Goal: Transaction & Acquisition: Subscribe to service/newsletter

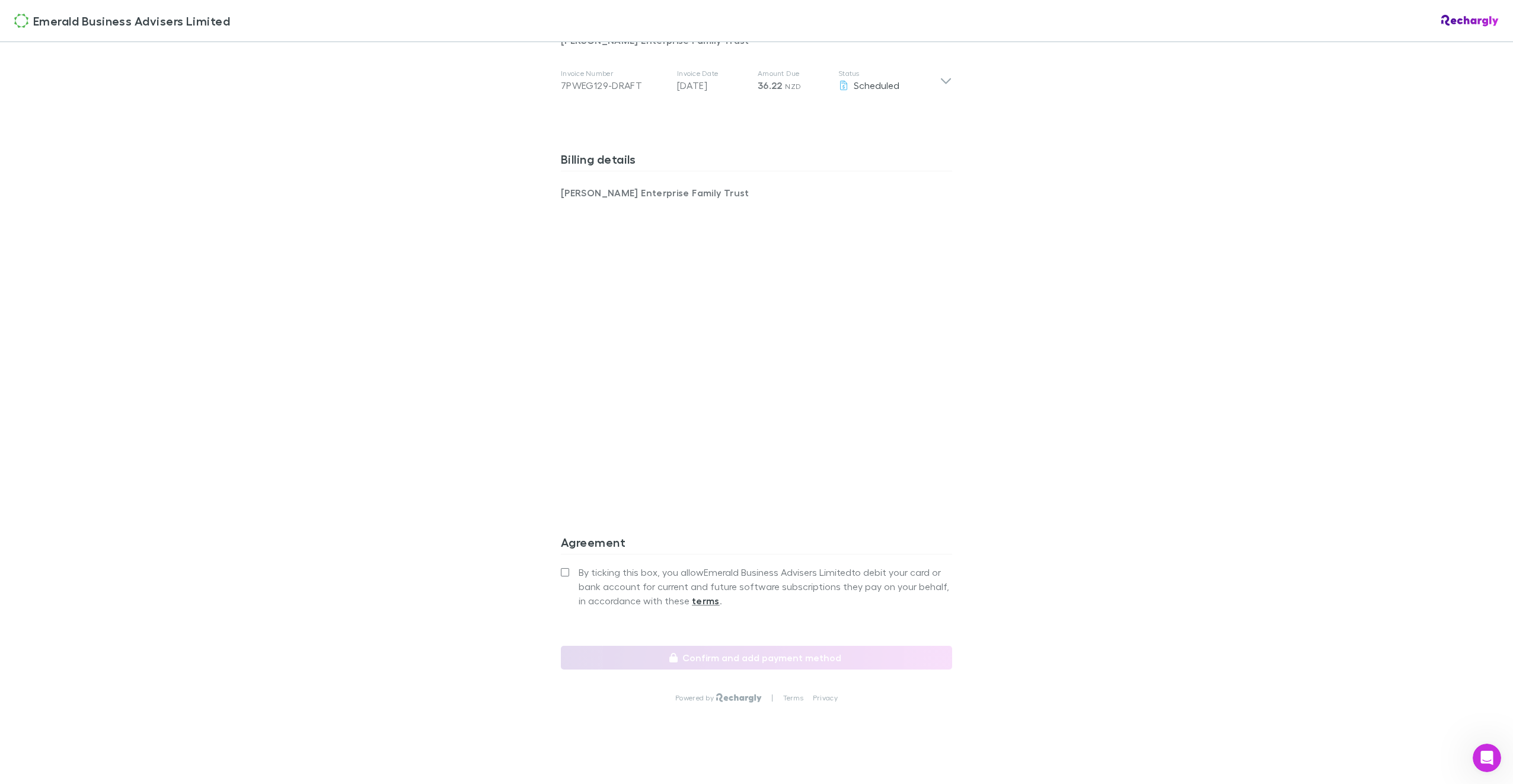
scroll to position [696, 0]
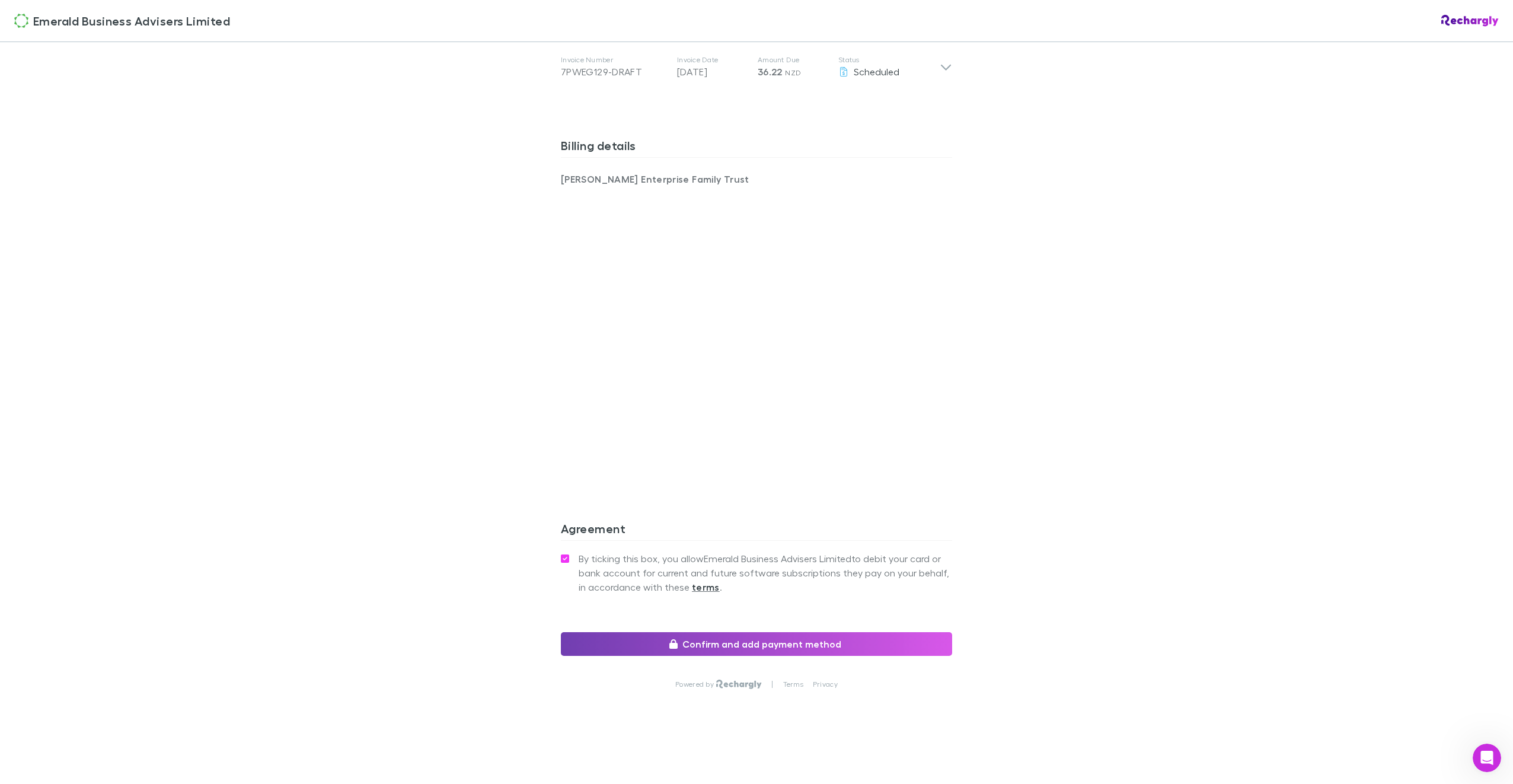
click at [746, 643] on button "Confirm and add payment method" at bounding box center [757, 644] width 392 height 24
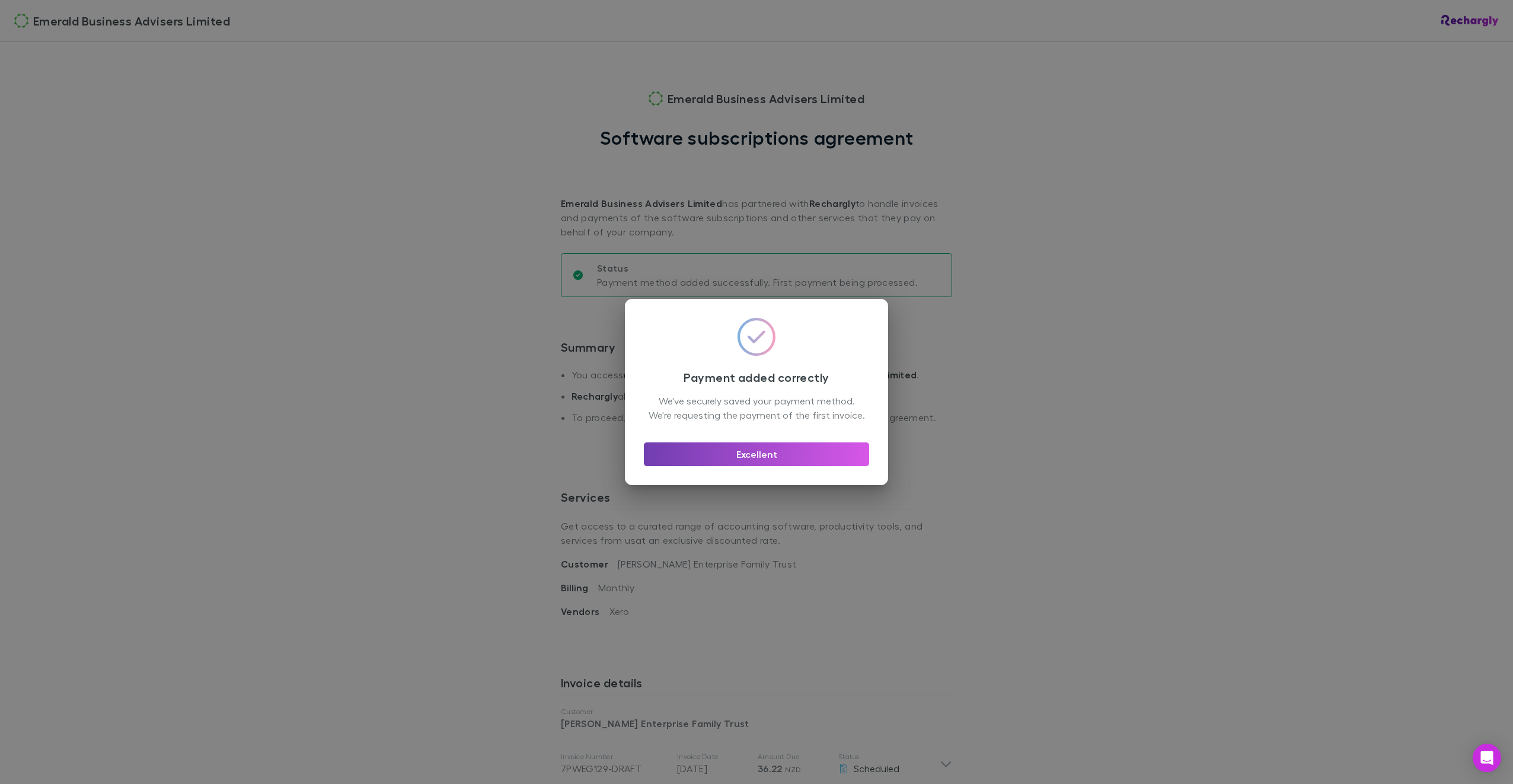
click at [747, 458] on button "Excellent" at bounding box center [756, 454] width 226 height 24
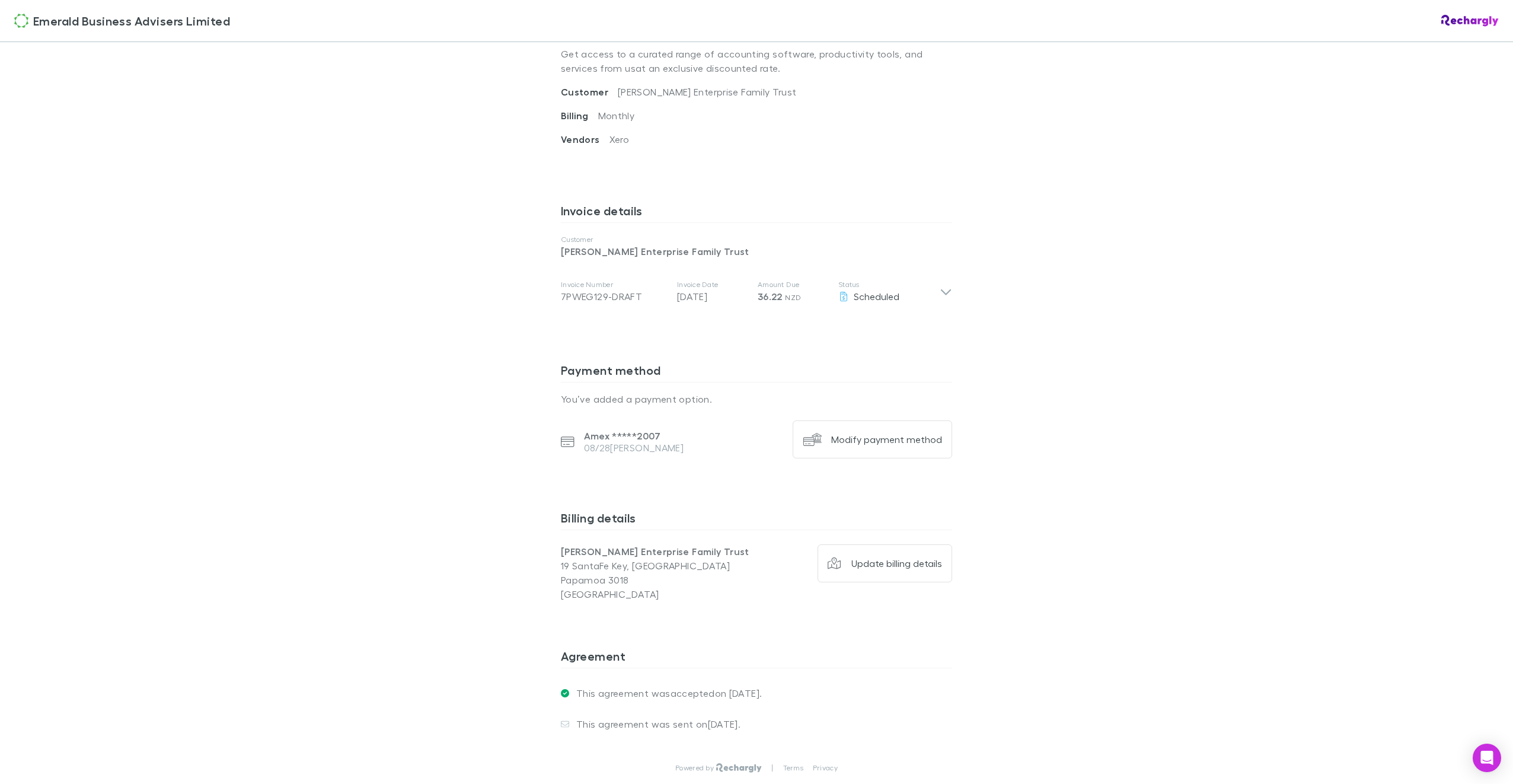
scroll to position [474, 0]
click at [885, 440] on div "Modify payment method" at bounding box center [886, 437] width 111 height 12
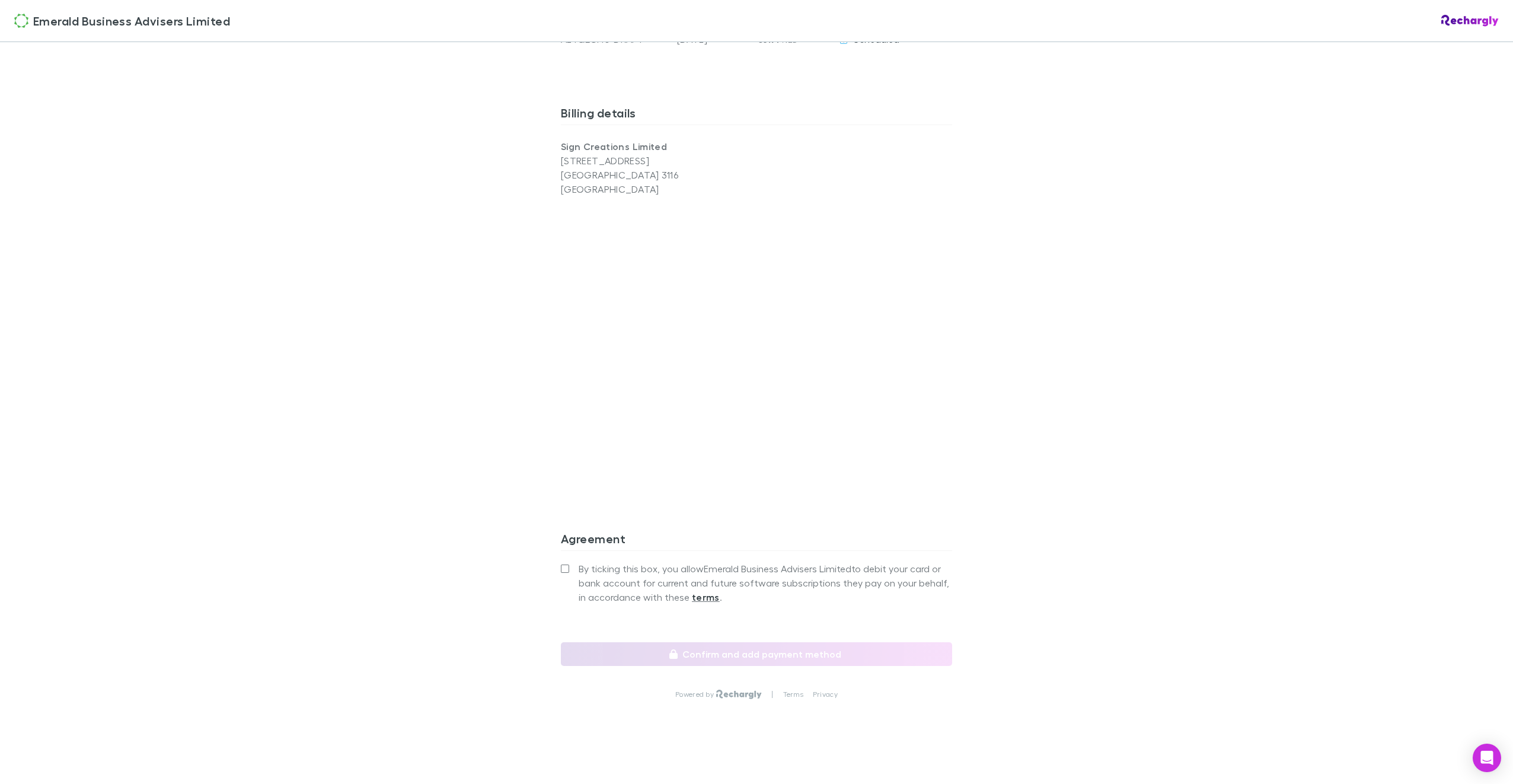
scroll to position [739, 0]
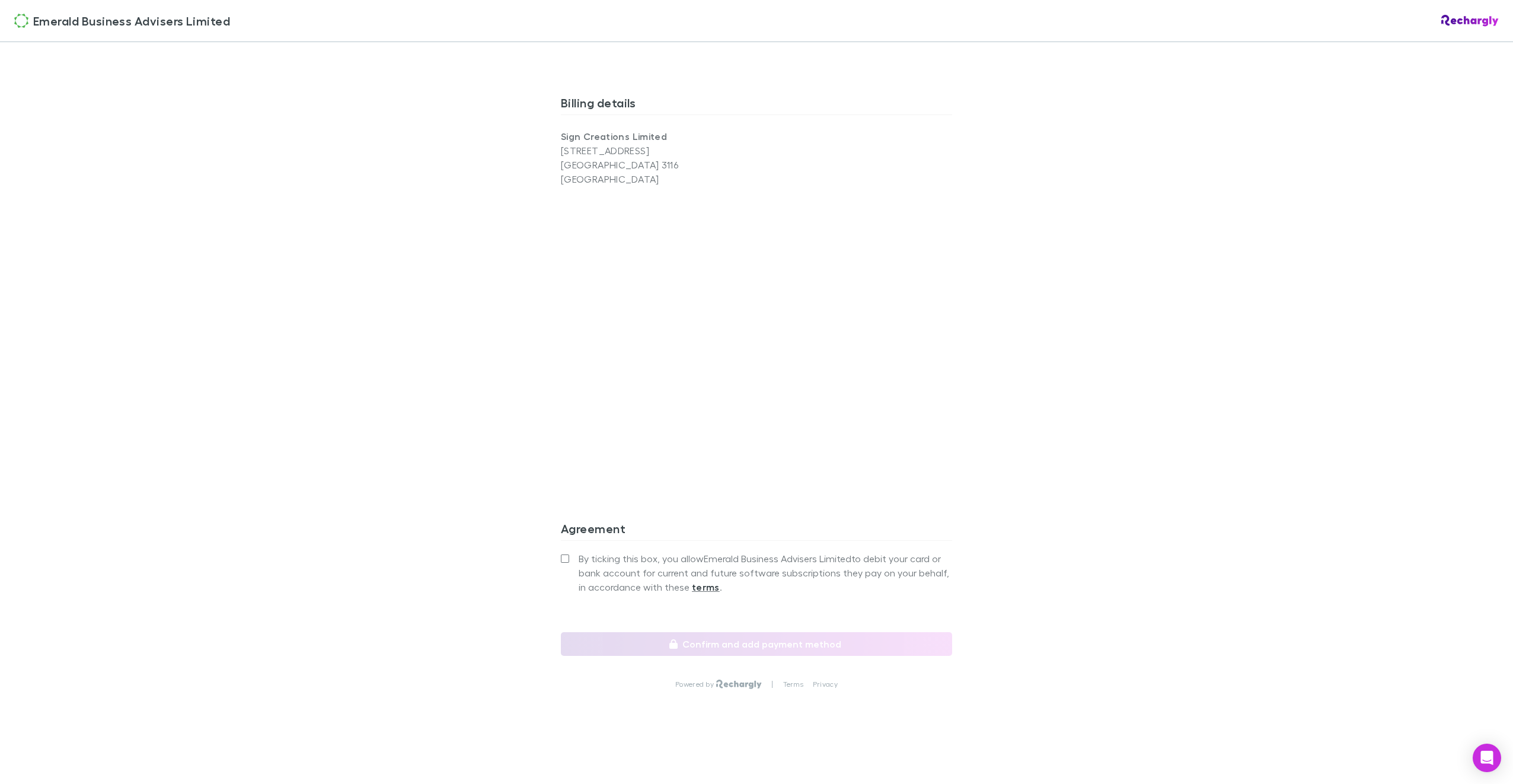
click at [565, 558] on label "By ticking this box, you allow Emerald Business Advisers Limited to debit your …" at bounding box center [757, 573] width 392 height 43
click at [742, 639] on button "Confirm and add payment method" at bounding box center [757, 644] width 392 height 24
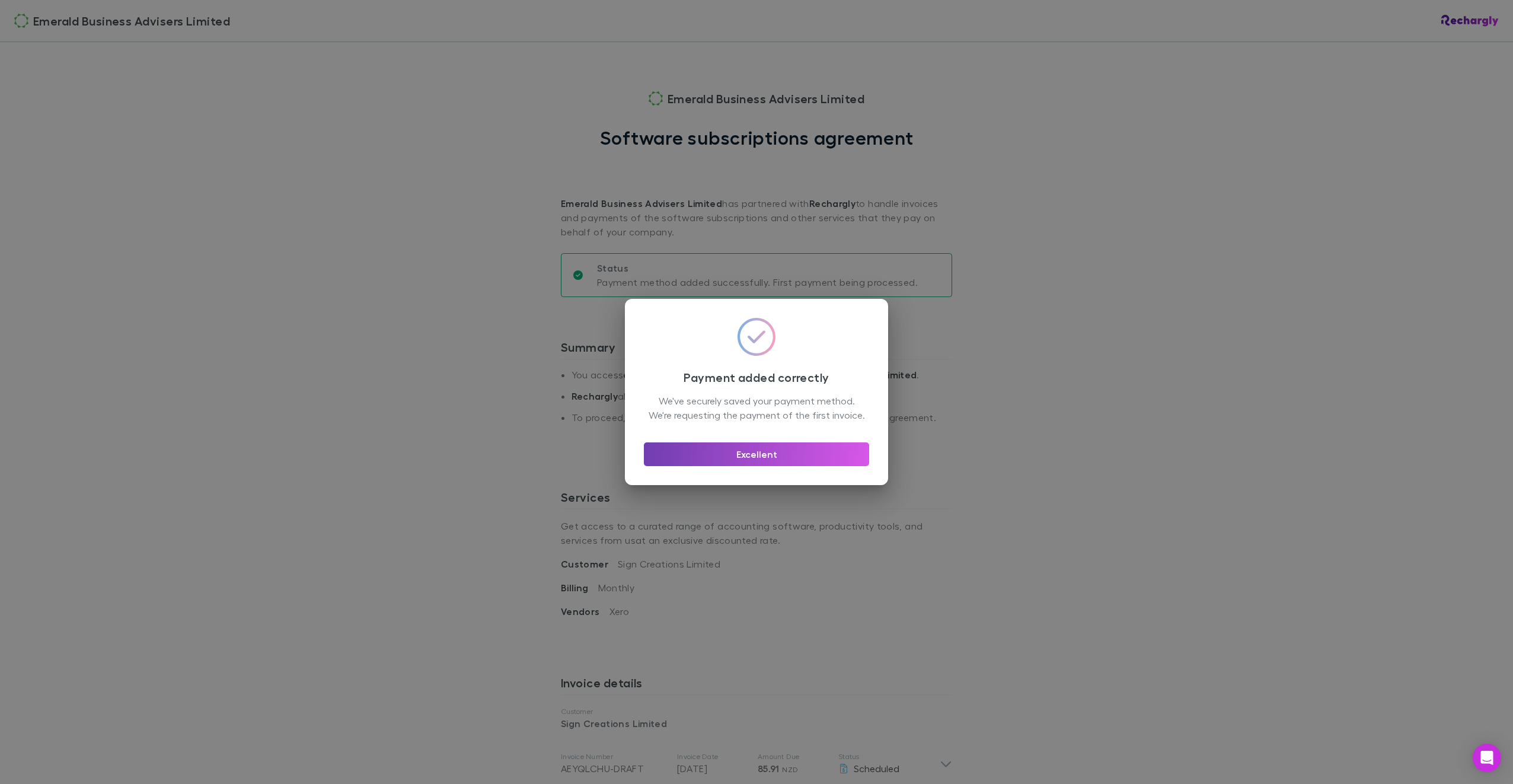
click at [771, 458] on button "Excellent" at bounding box center [756, 454] width 226 height 24
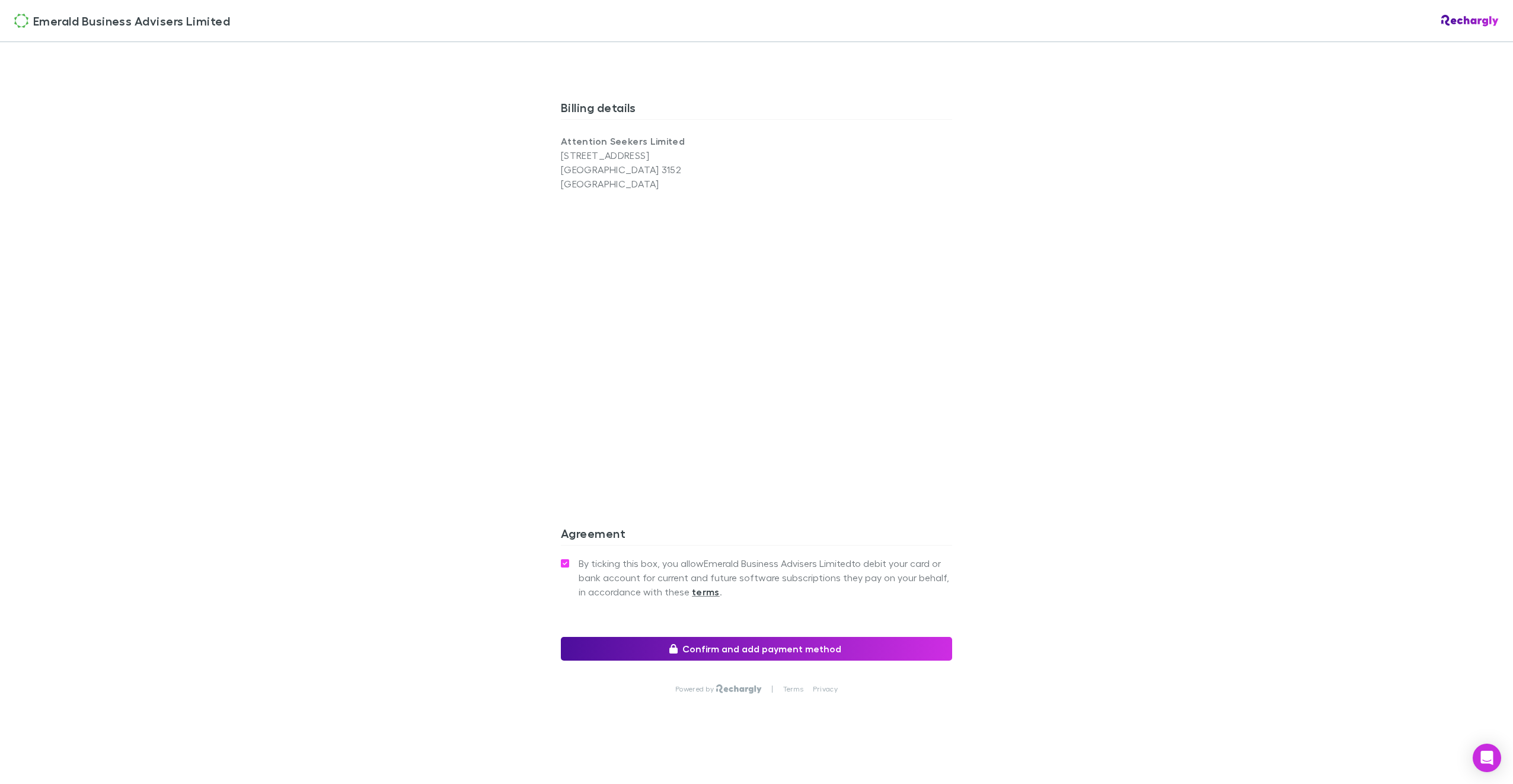
scroll to position [739, 0]
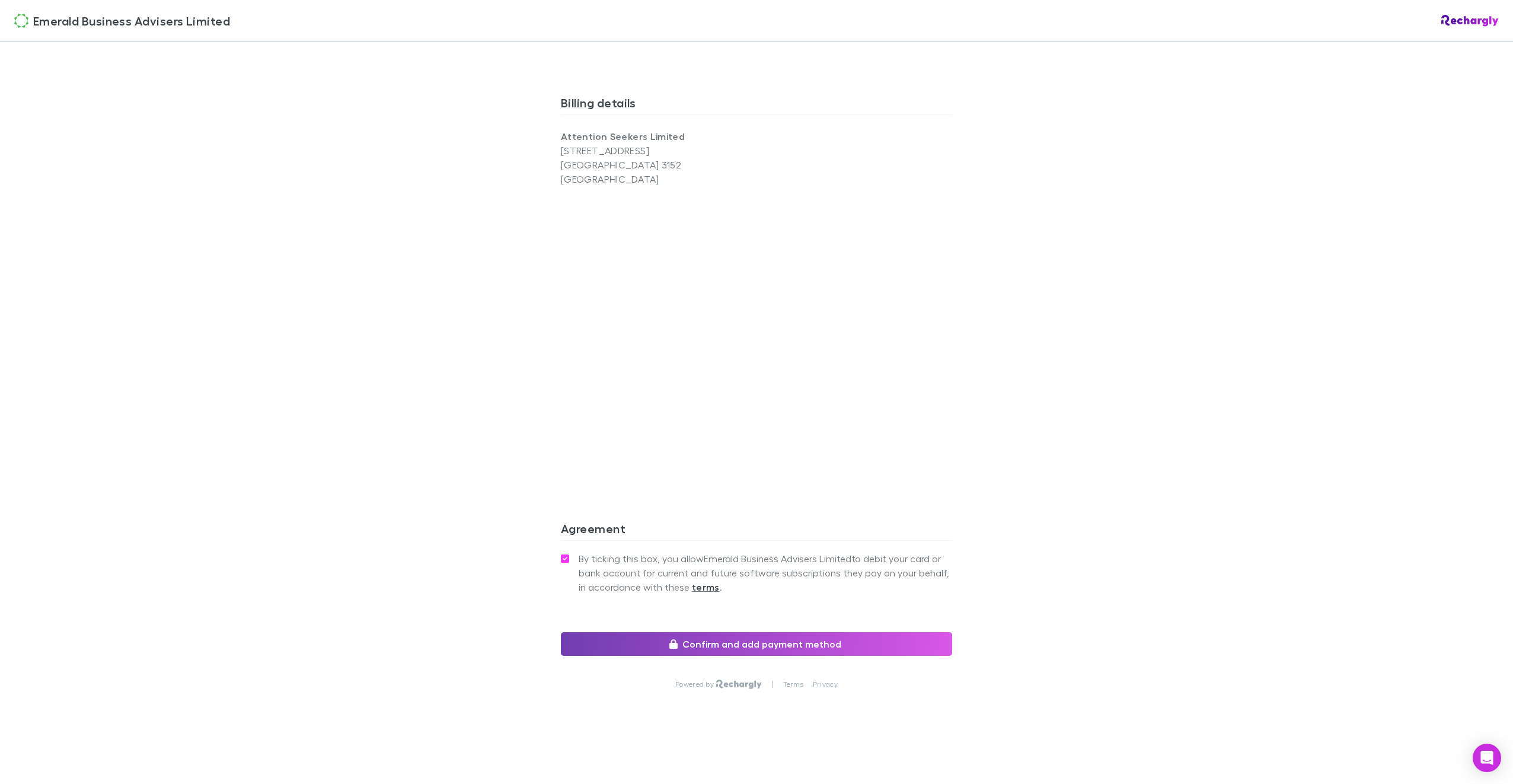
click at [766, 639] on button "Confirm and add payment method" at bounding box center [757, 644] width 392 height 24
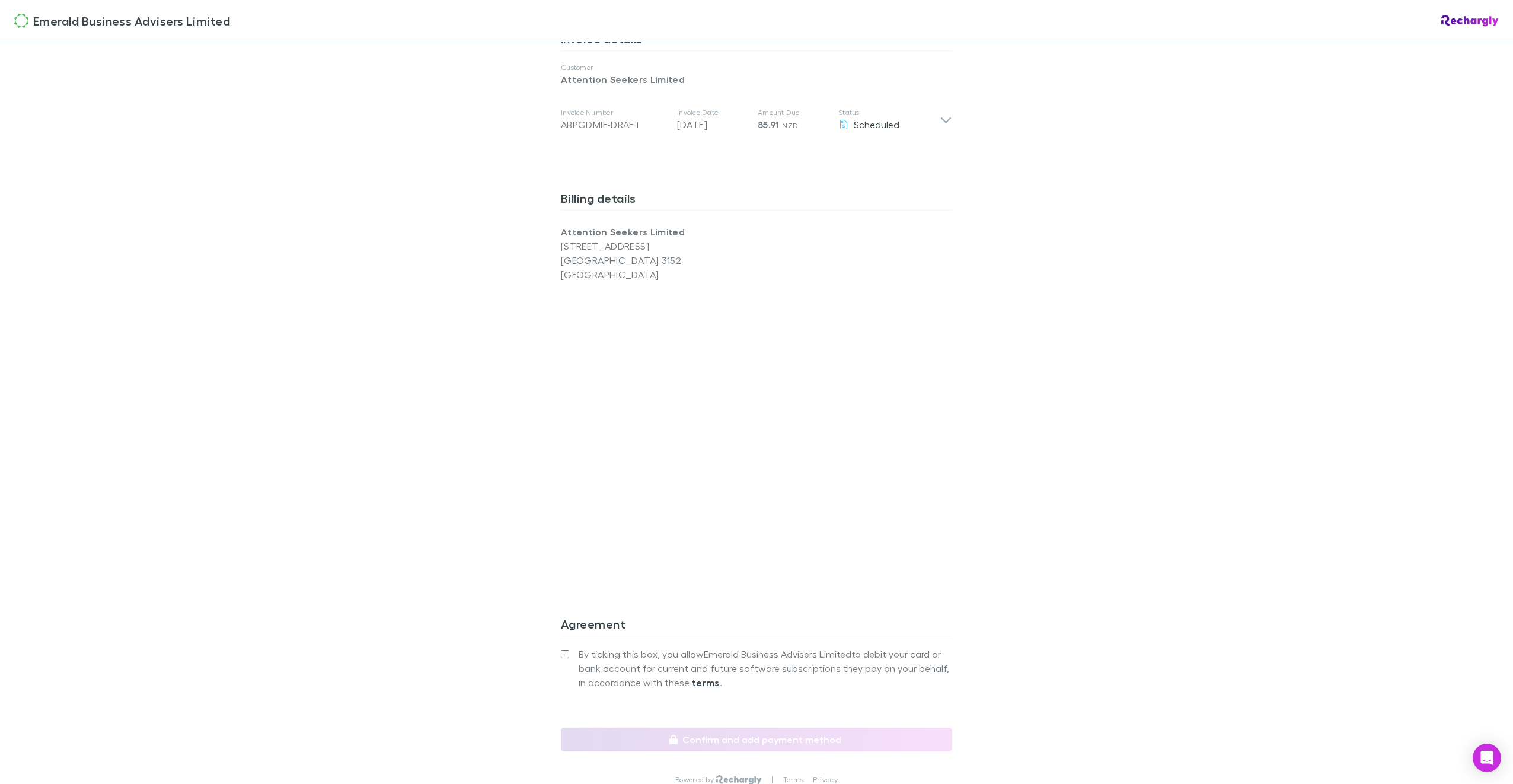
scroll to position [652, 0]
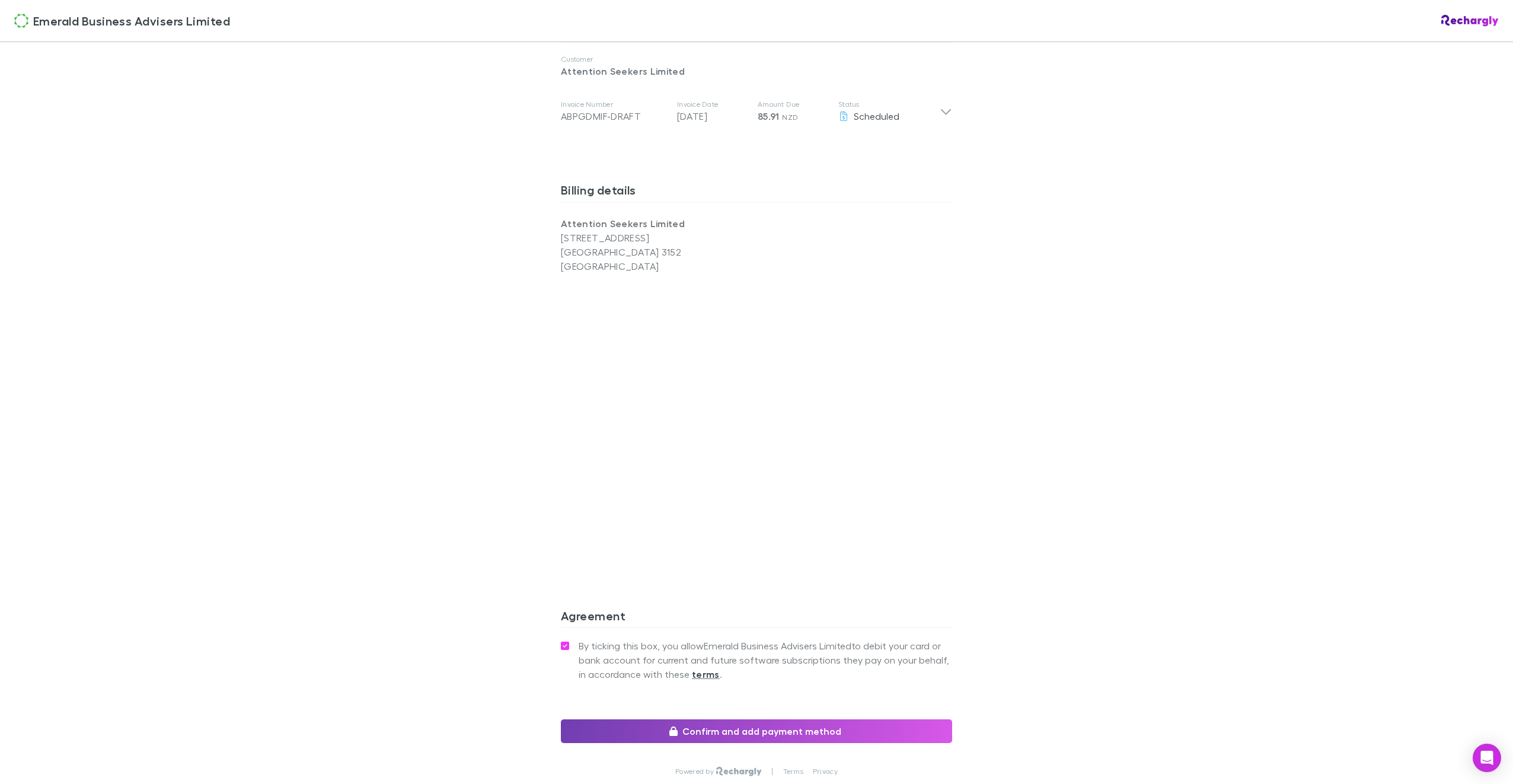
click at [771, 727] on button "Confirm and add payment method" at bounding box center [757, 731] width 392 height 24
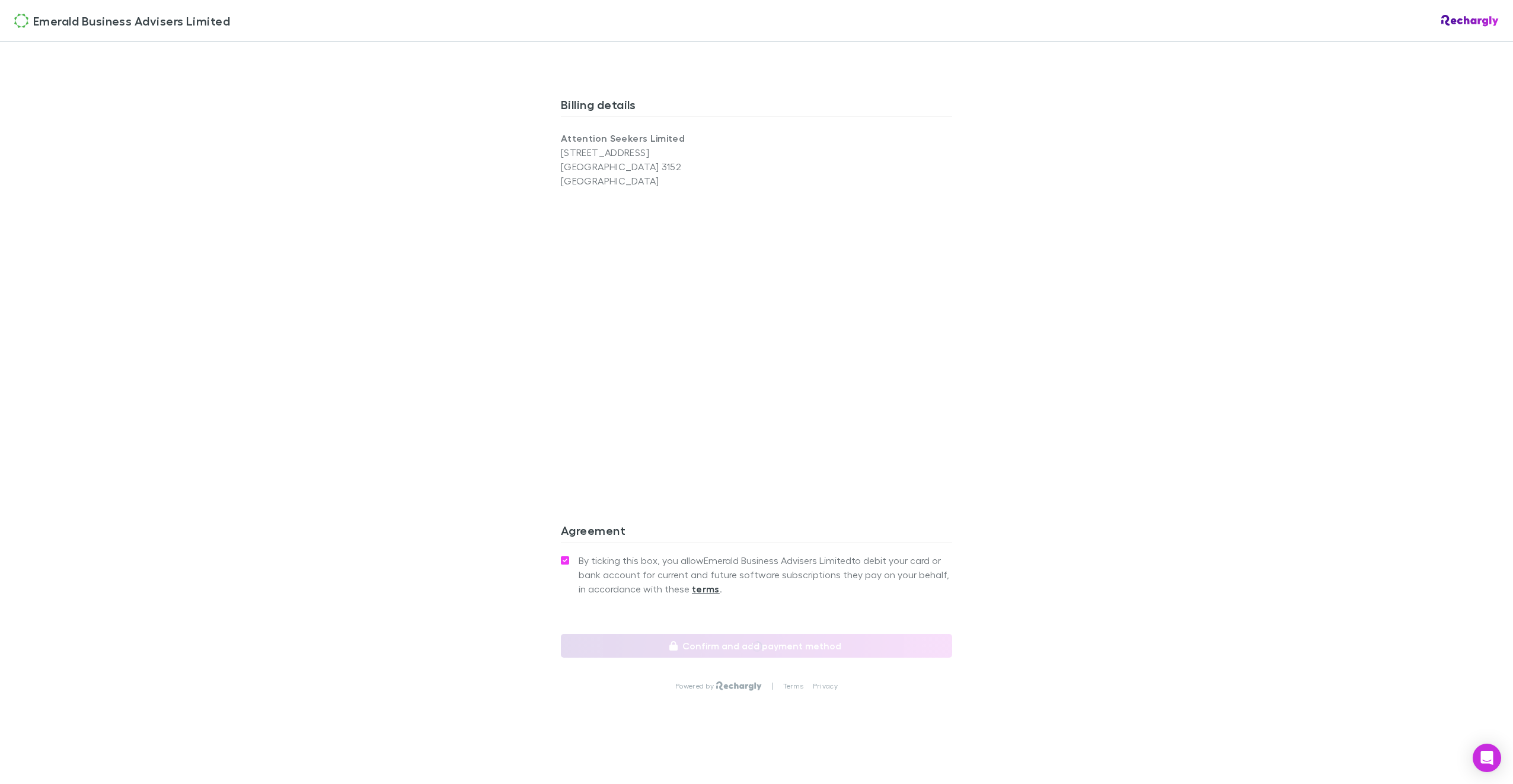
scroll to position [739, 0]
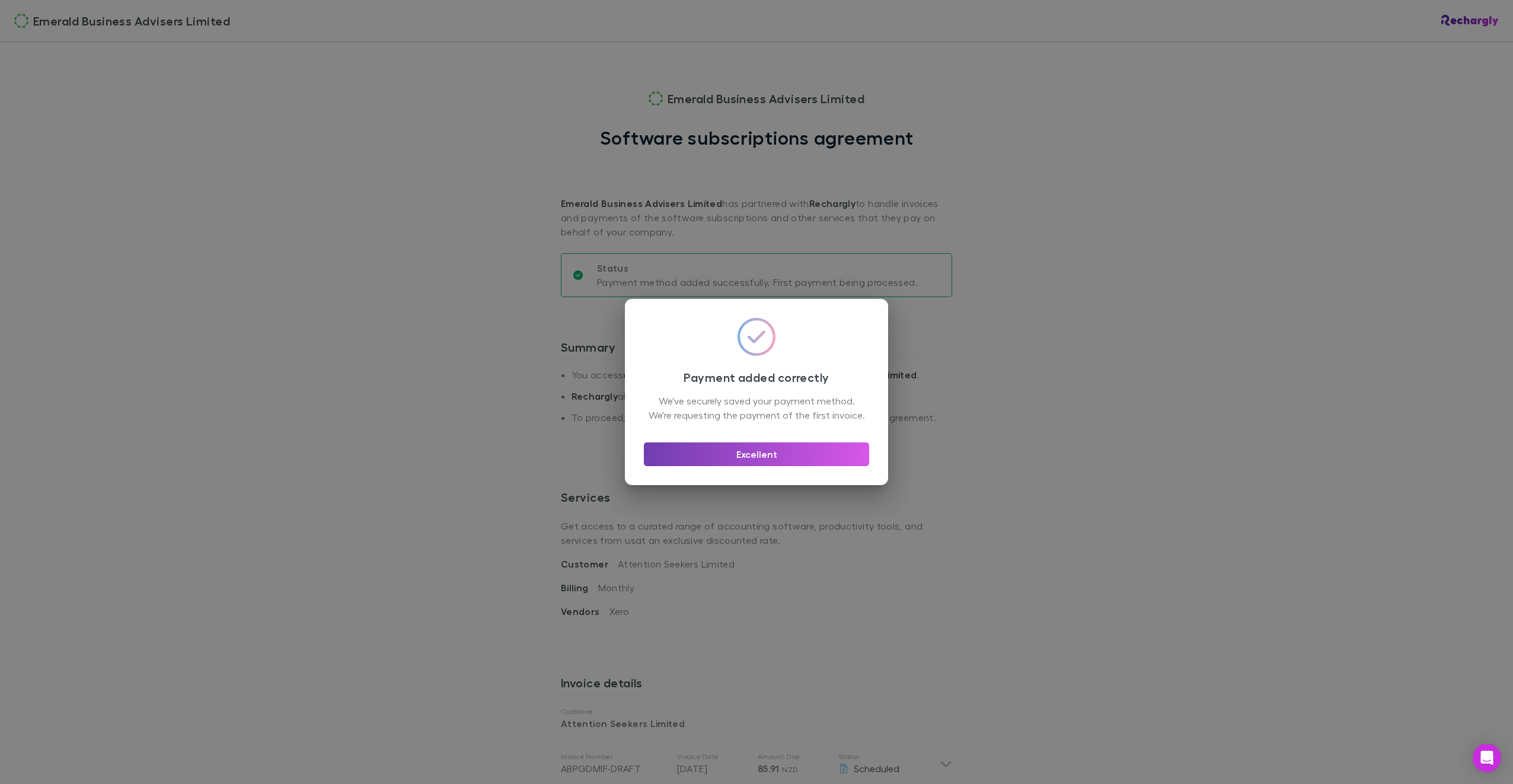
click at [772, 461] on button "Excellent" at bounding box center [756, 454] width 226 height 24
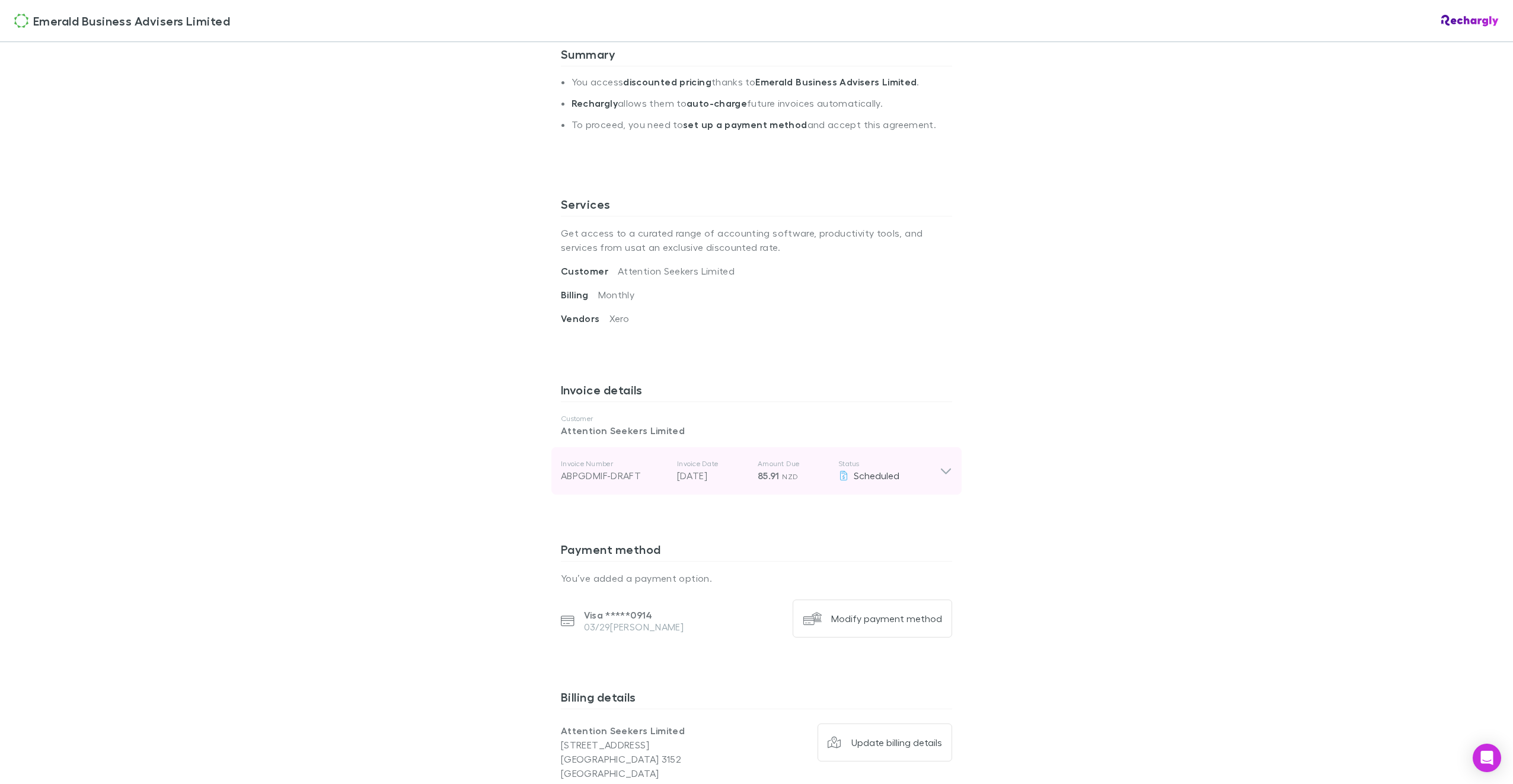
scroll to position [296, 0]
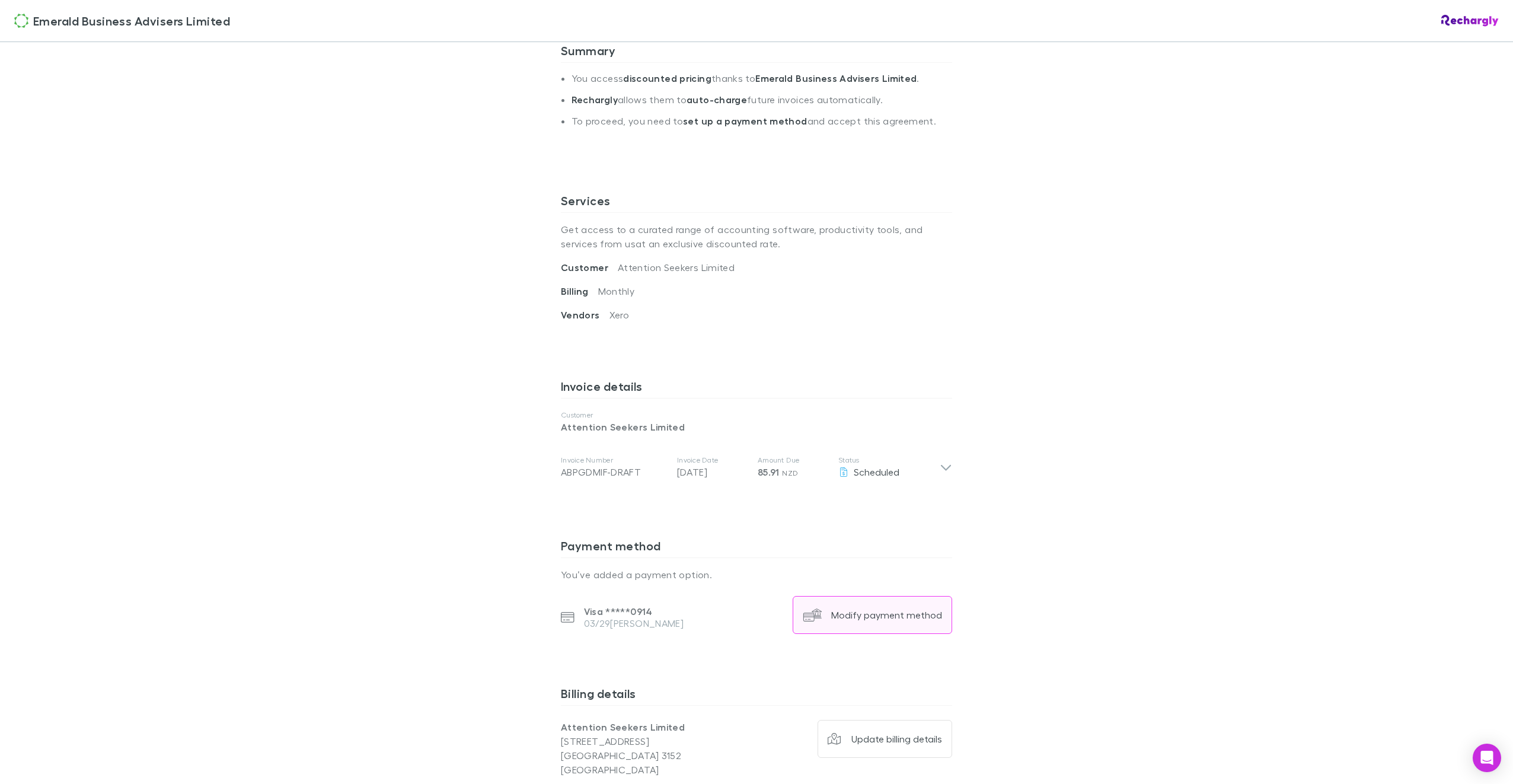
click at [875, 615] on div "Modify payment method" at bounding box center [886, 615] width 111 height 12
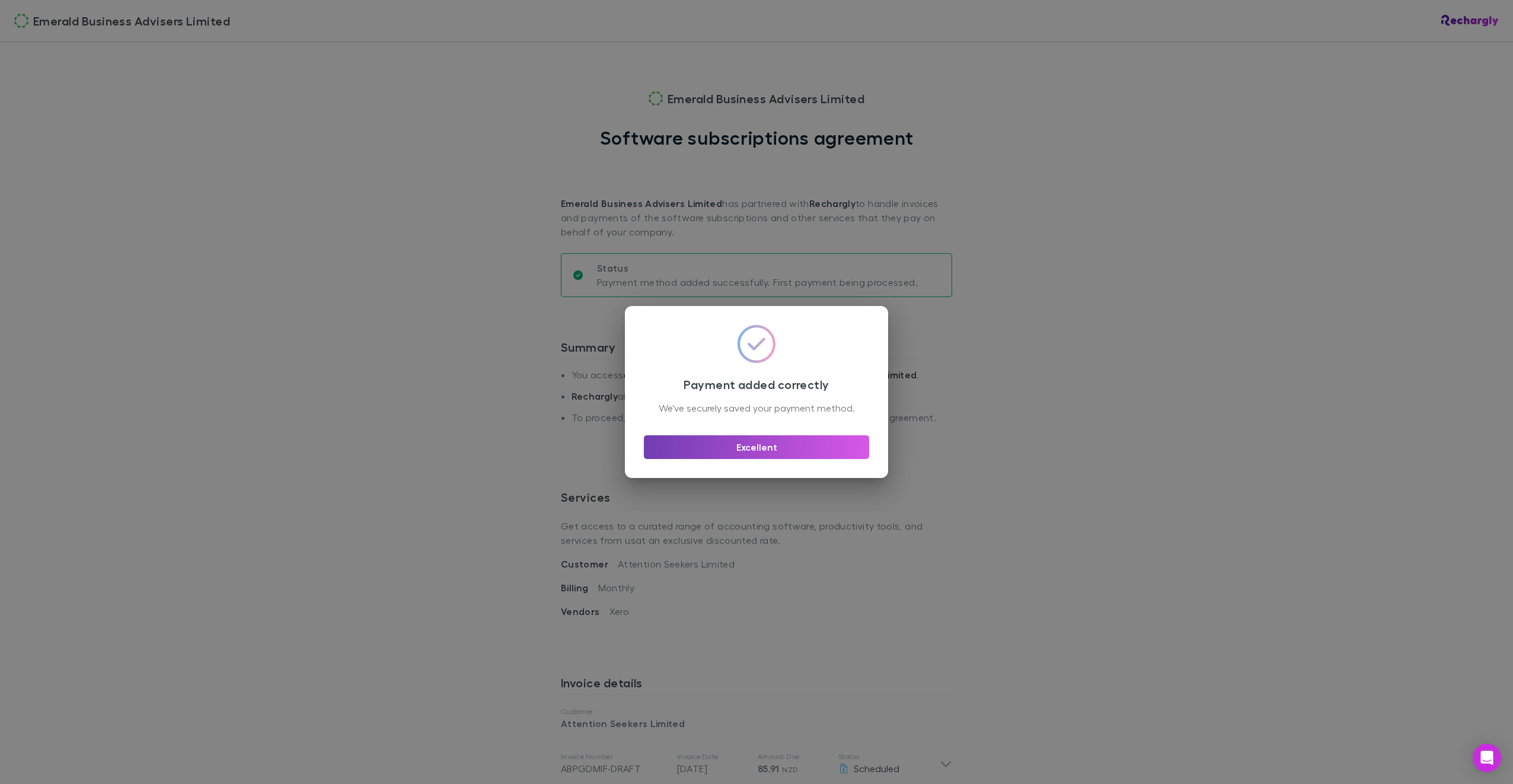
click at [751, 454] on button "Excellent" at bounding box center [756, 447] width 226 height 24
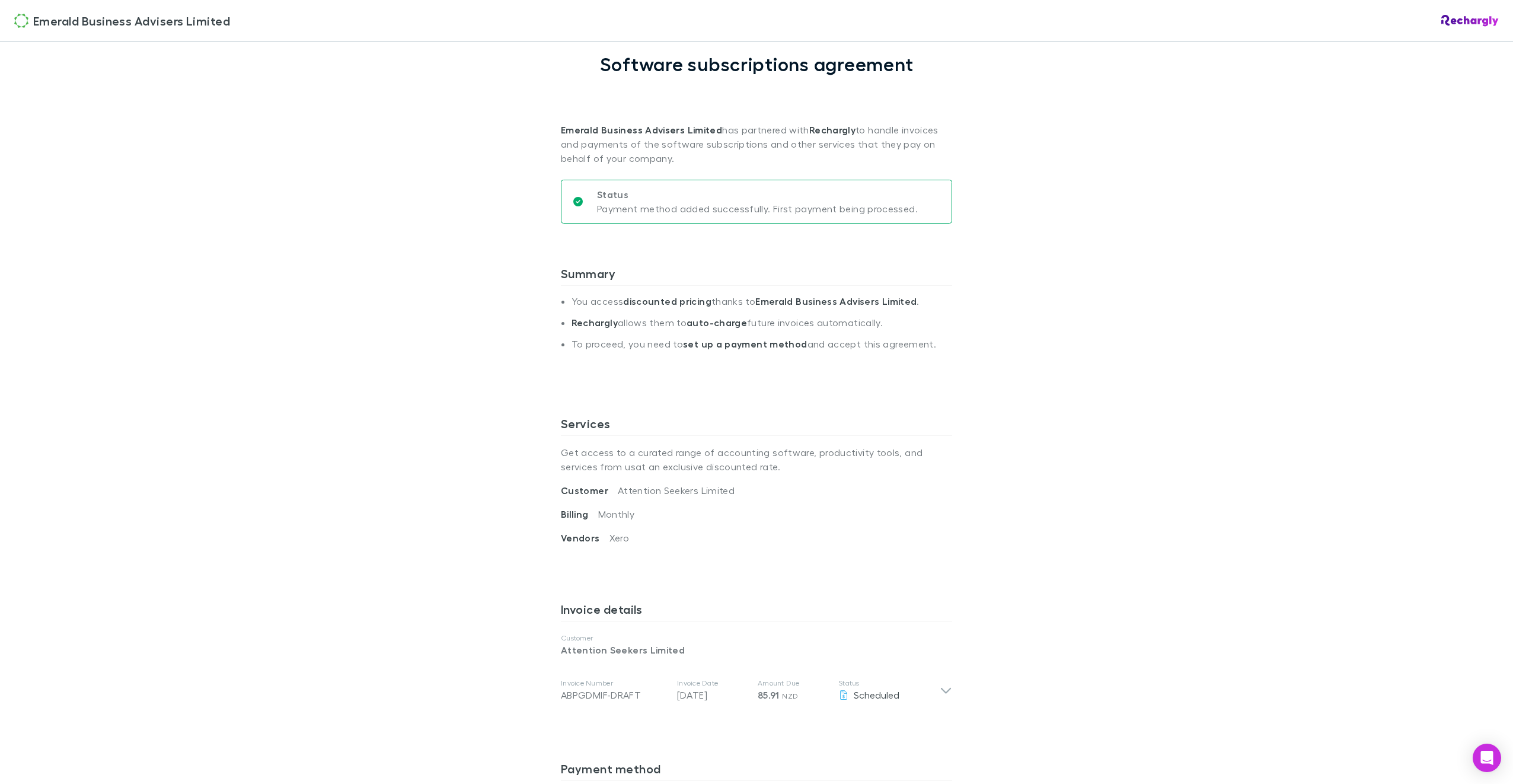
scroll to position [237, 0]
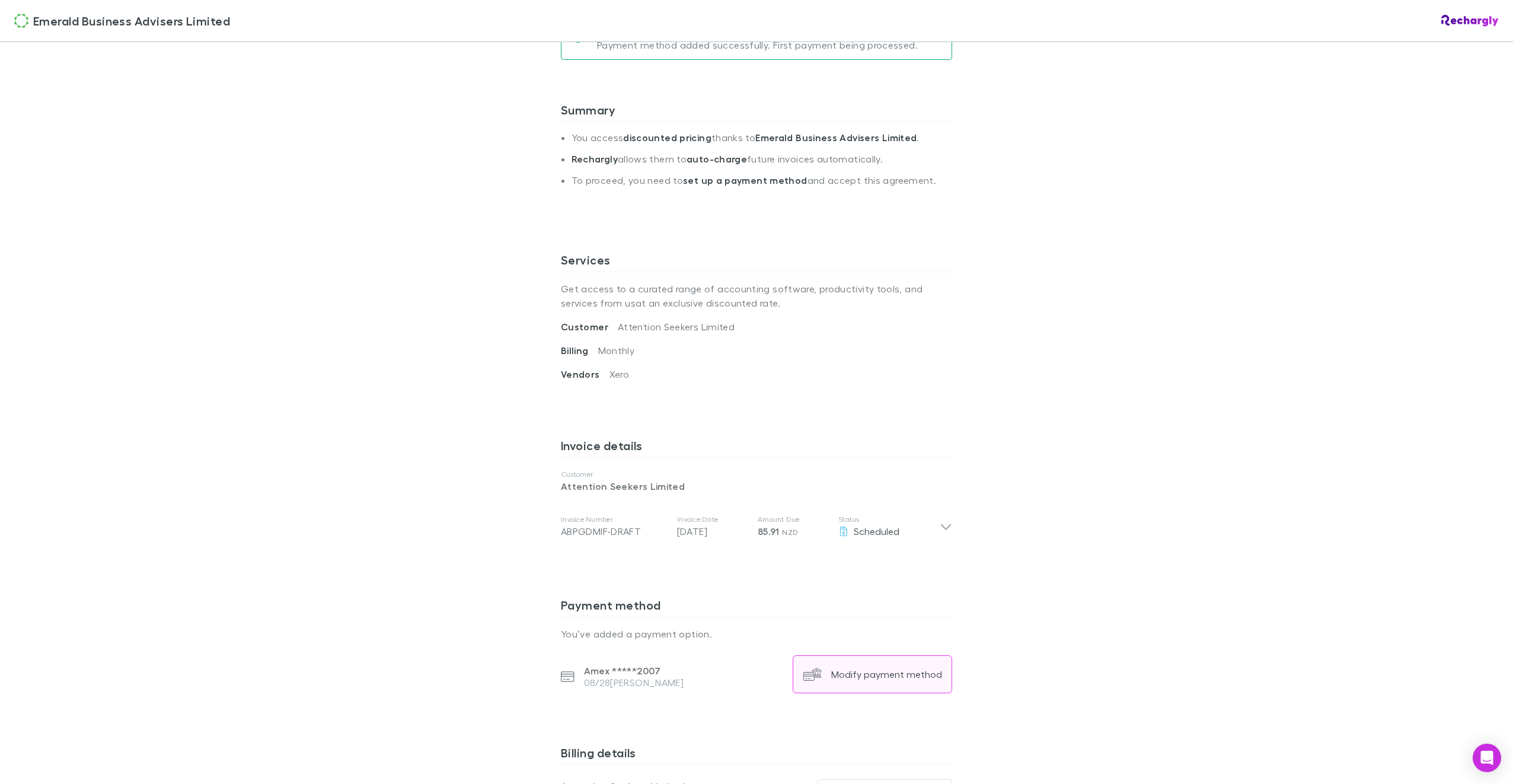
click at [866, 668] on div "Modify payment method" at bounding box center [886, 674] width 111 height 12
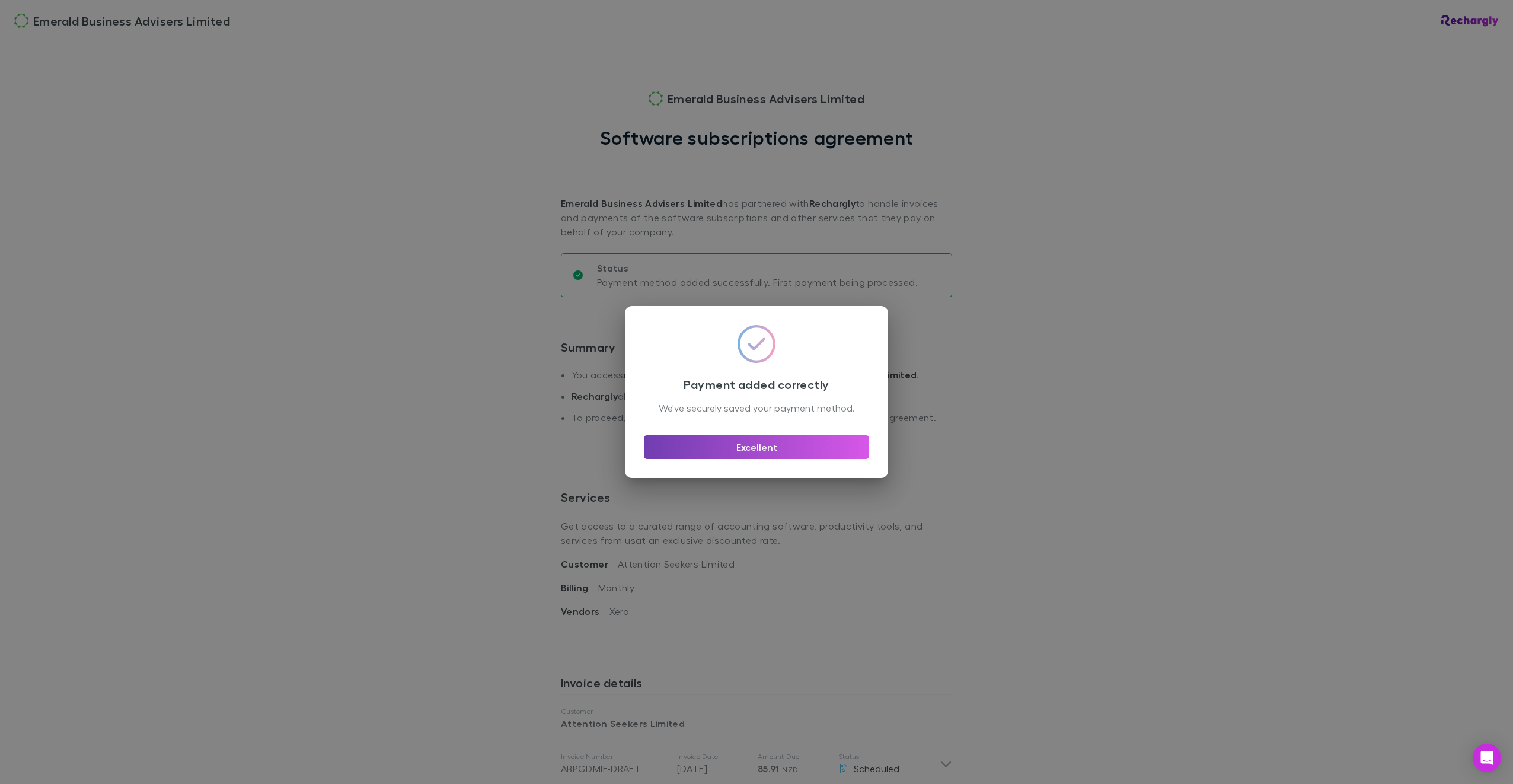
click at [776, 453] on button "Excellent" at bounding box center [756, 447] width 226 height 24
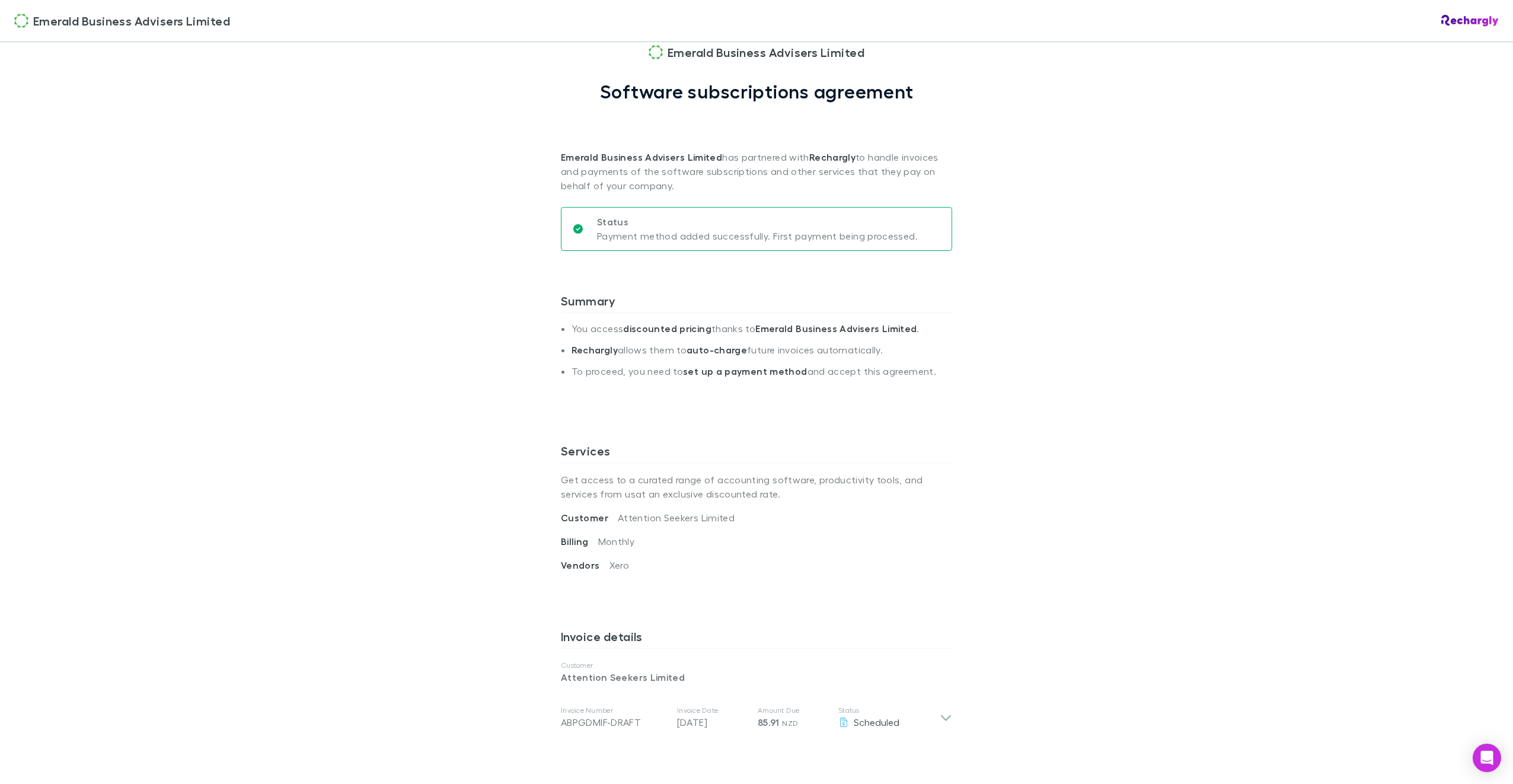
scroll to position [296, 0]
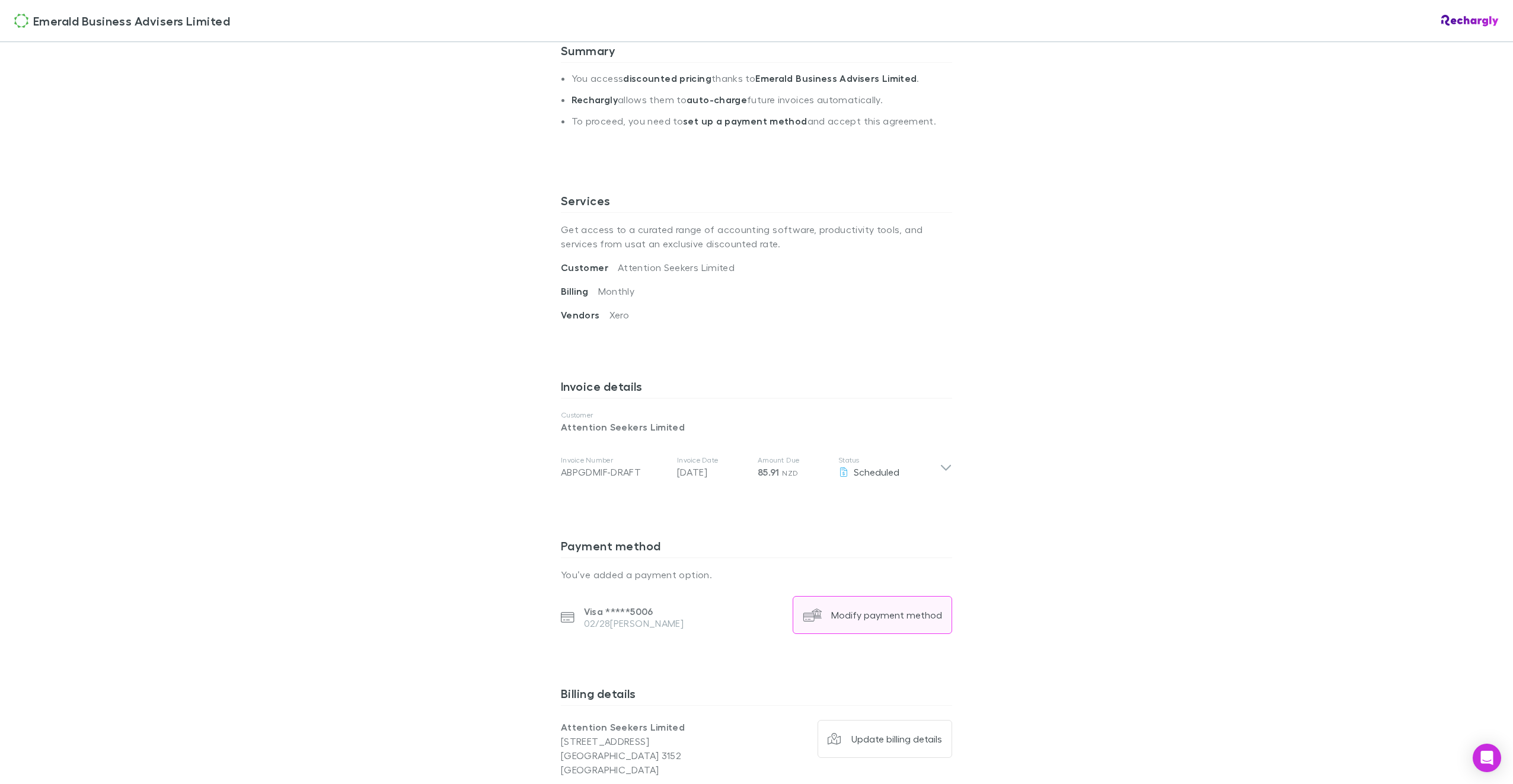
click at [865, 612] on div "Modify payment method" at bounding box center [886, 615] width 111 height 12
